Goal: Task Accomplishment & Management: Manage account settings

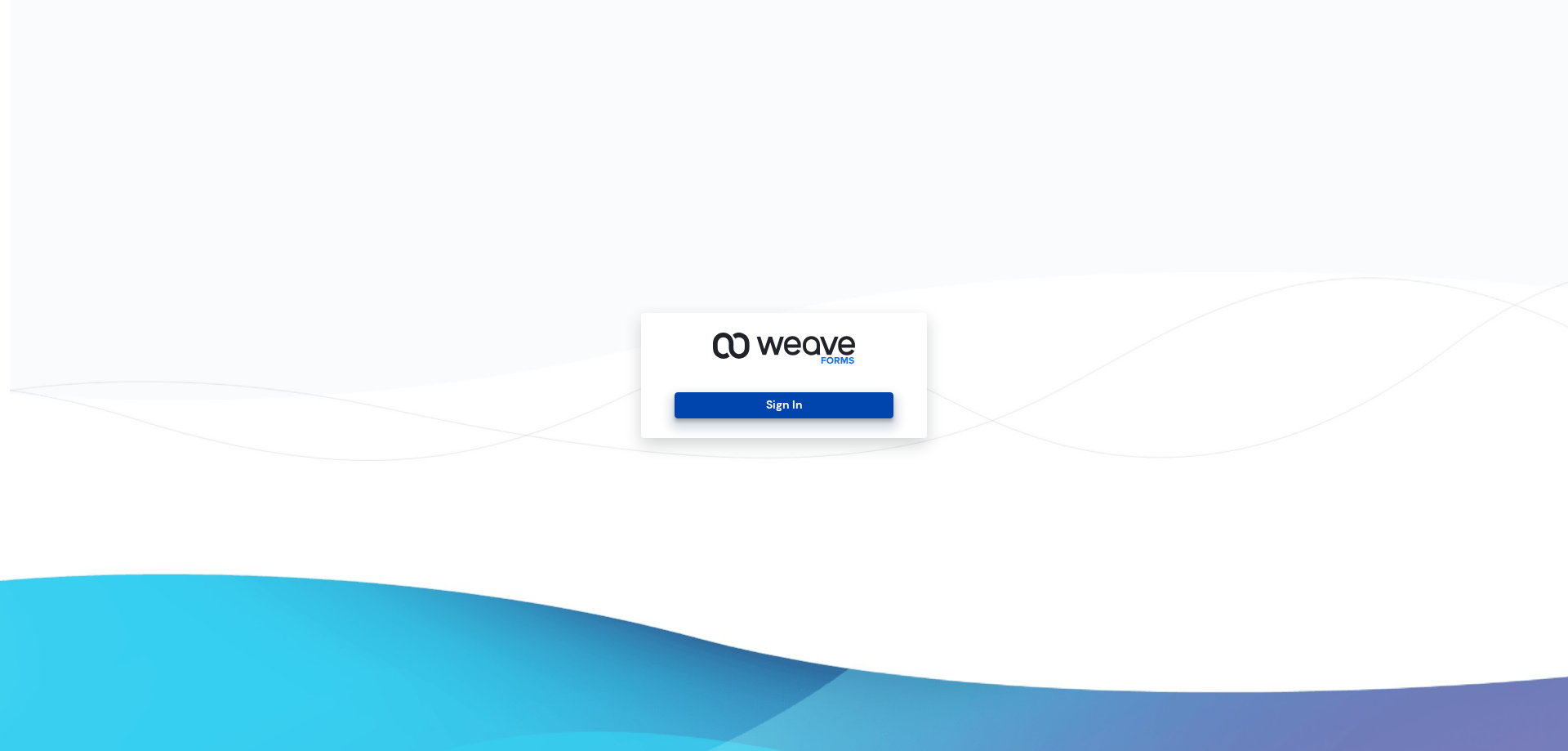
click at [783, 404] on button "Sign In" at bounding box center [784, 405] width 218 height 26
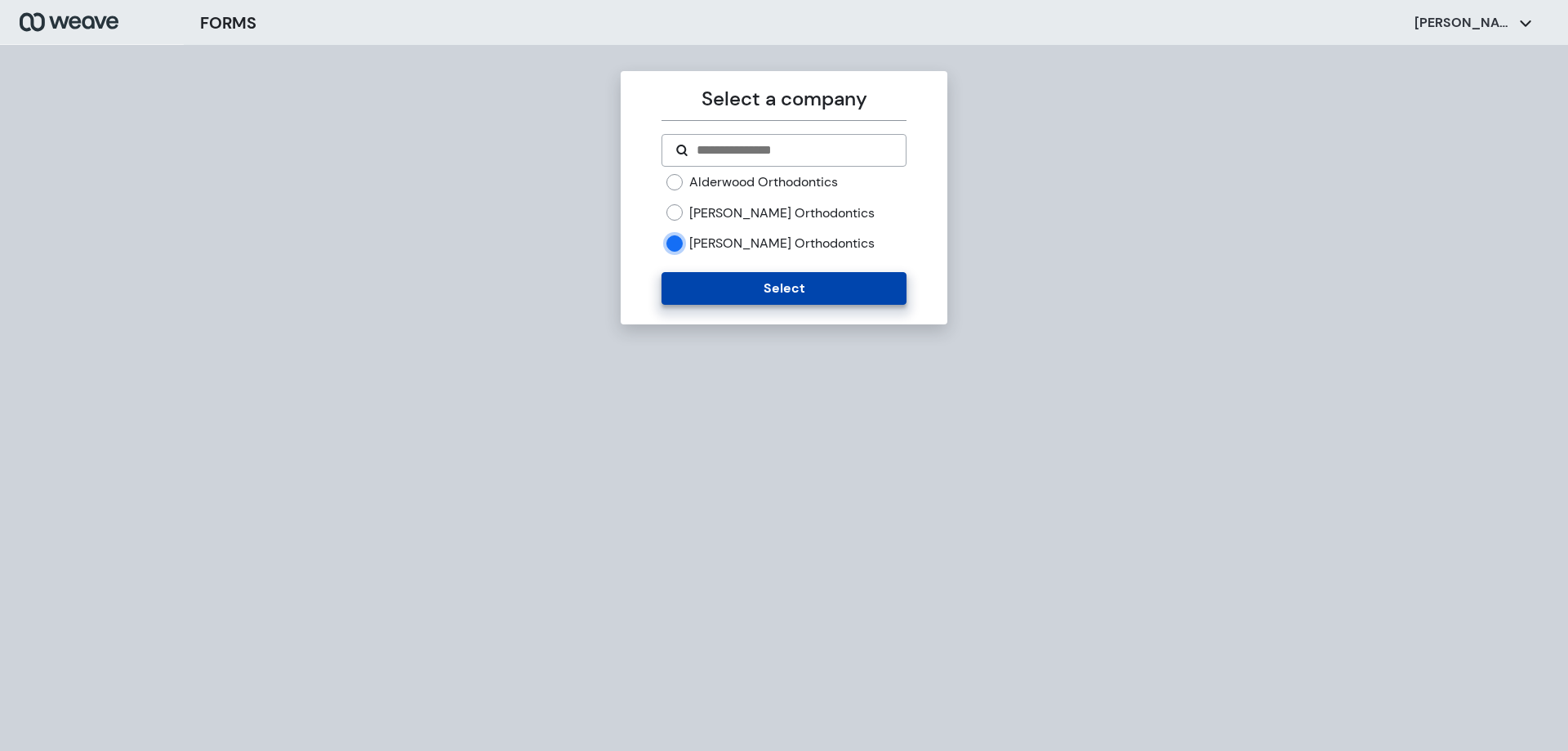
click at [770, 294] on button "Select" at bounding box center [784, 289] width 244 height 33
